Goal: Transaction & Acquisition: Purchase product/service

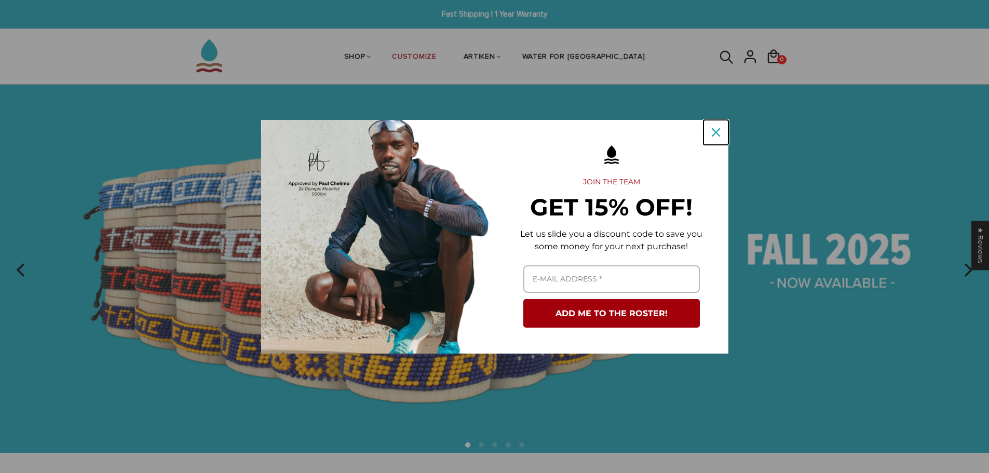
click at [712, 134] on icon "close icon" at bounding box center [716, 132] width 8 height 8
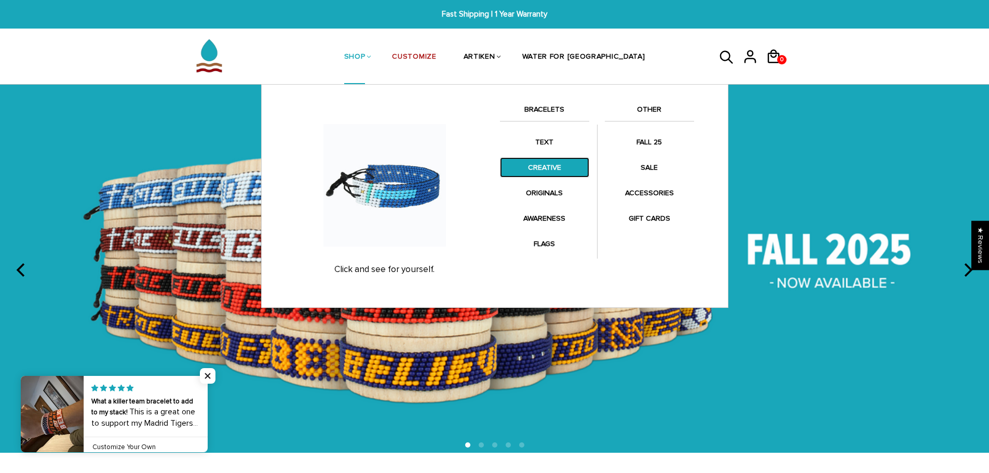
click at [546, 161] on link "CREATIVE" at bounding box center [544, 167] width 89 height 20
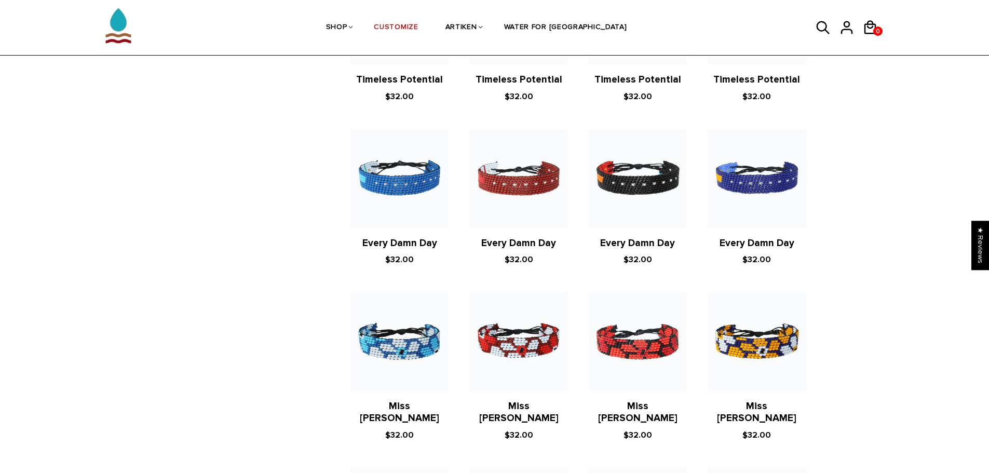
scroll to position [831, 0]
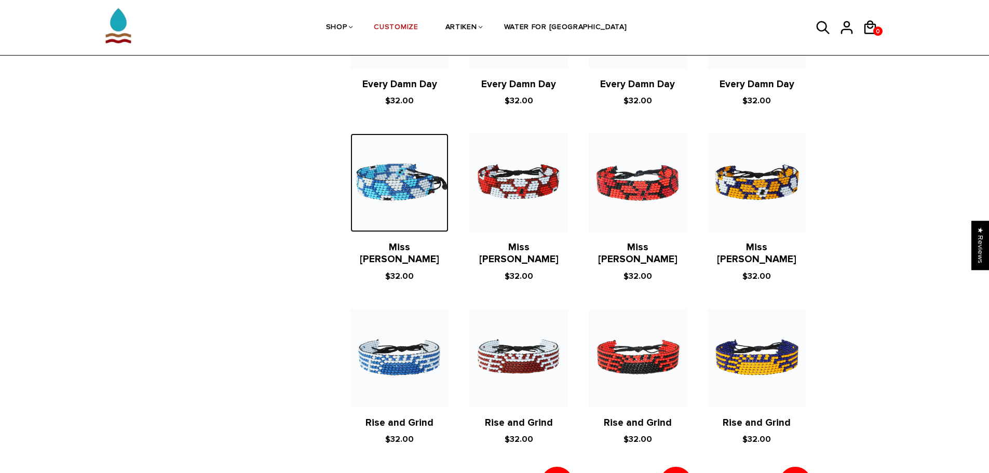
click at [399, 133] on img at bounding box center [399, 182] width 98 height 98
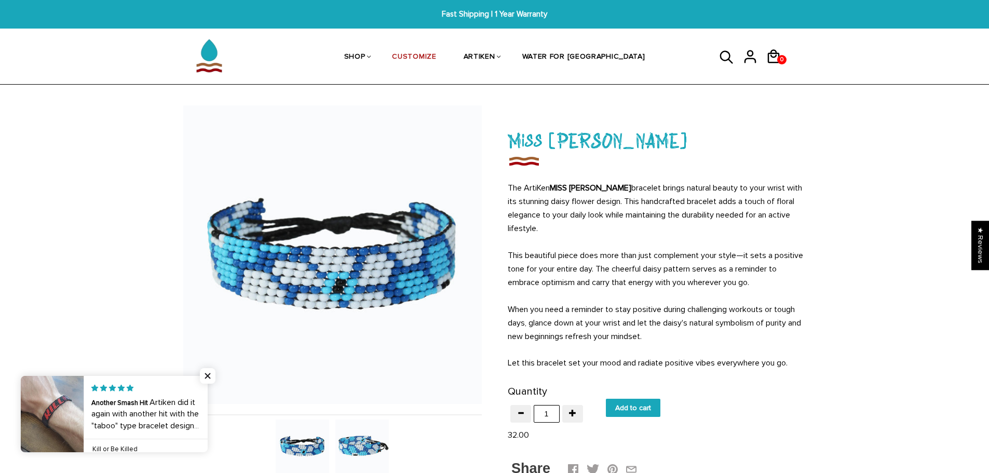
click at [371, 448] on img at bounding box center [361, 446] width 53 height 53
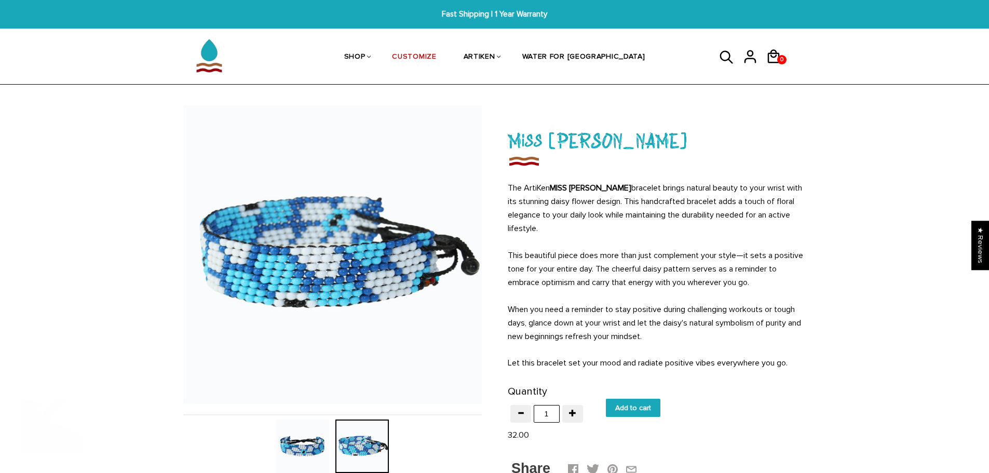
click at [301, 441] on img at bounding box center [302, 446] width 53 height 53
